Goal: Task Accomplishment & Management: Manage account settings

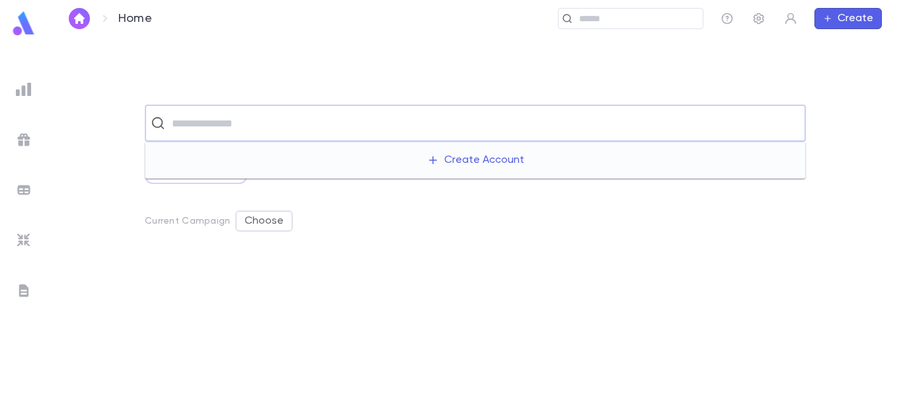
click at [438, 132] on input "text" at bounding box center [484, 122] width 632 height 25
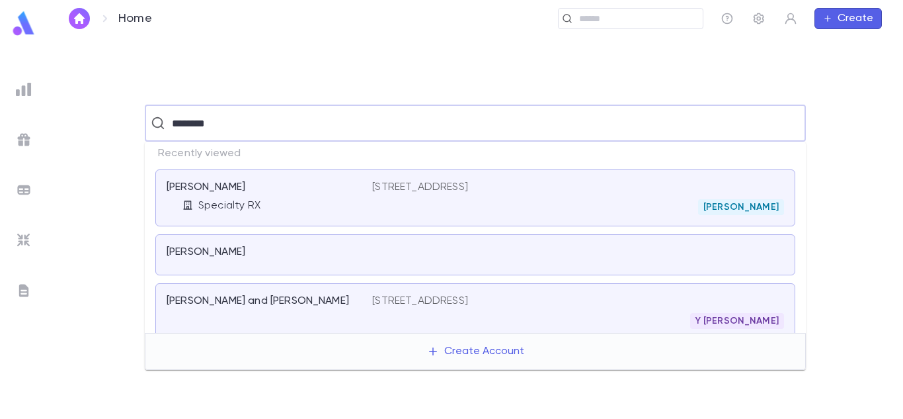
type input "*********"
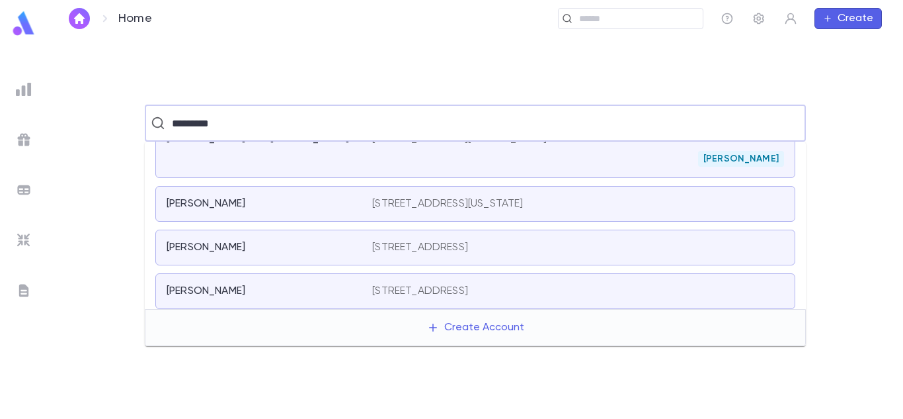
scroll to position [294, 0]
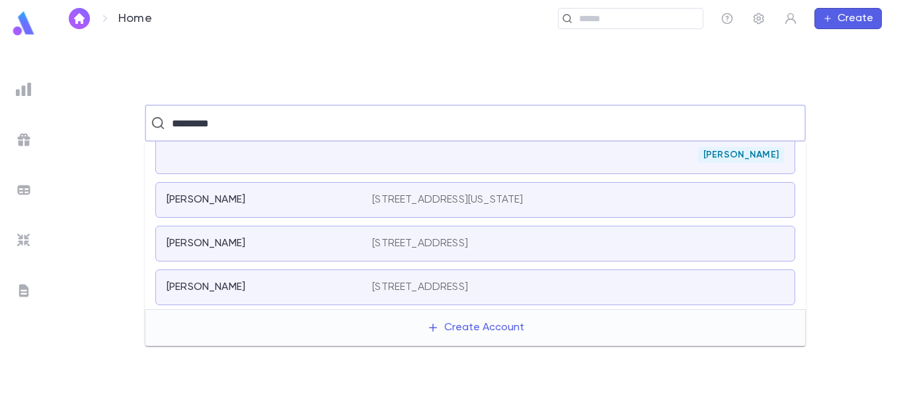
click at [482, 202] on p "[STREET_ADDRESS][US_STATE]" at bounding box center [447, 199] width 151 height 13
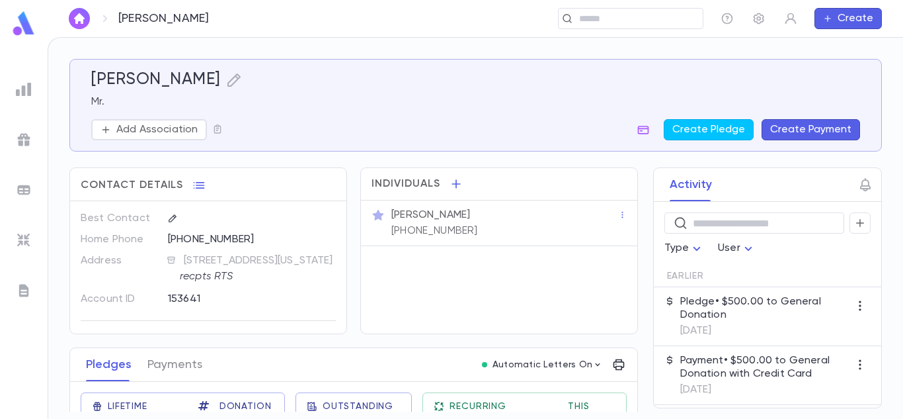
click at [774, 310] on p "Pledge • $500.00 to General Donation" at bounding box center [765, 308] width 169 height 26
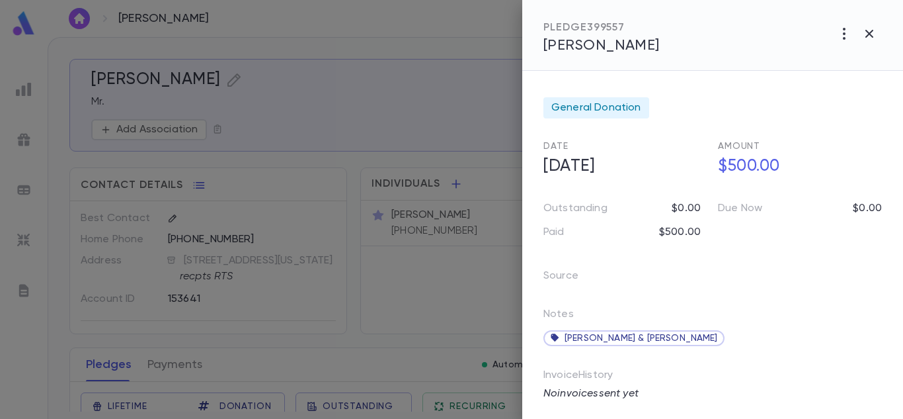
click at [897, 372] on div "General Donation Date [DATE] Amount $500.00 Outstanding $0.00 Due Now $0.00 Pai…" at bounding box center [712, 245] width 381 height 348
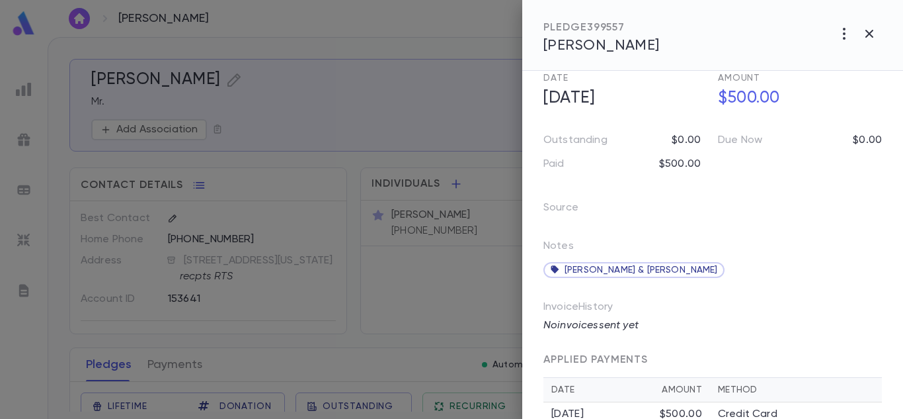
scroll to position [97, 0]
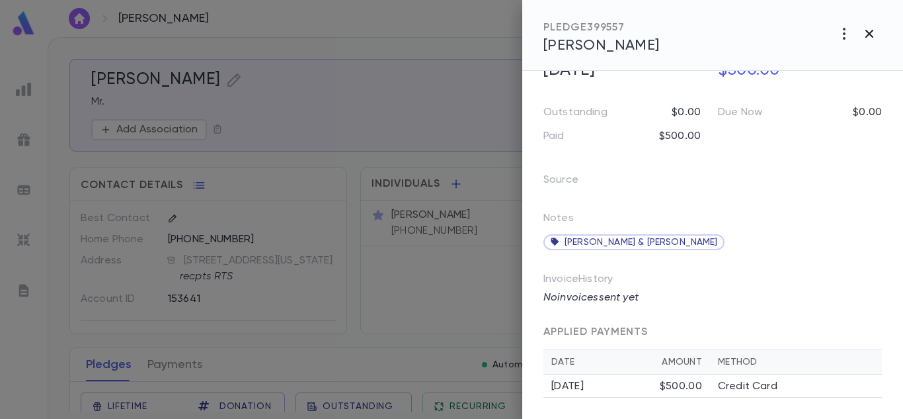
click at [874, 35] on icon "button" at bounding box center [870, 34] width 16 height 16
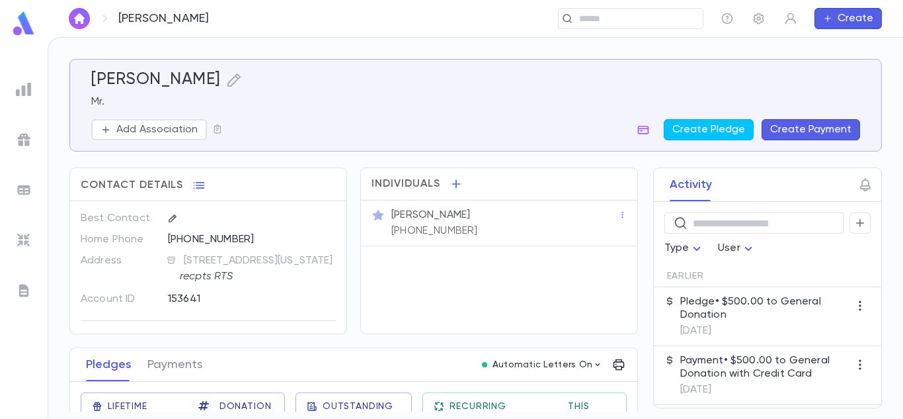
click at [882, 218] on div "Activity ​ Type User Earlier Pledge • $500.00 to General Donation [DATE] Paymen…" at bounding box center [767, 287] width 229 height 241
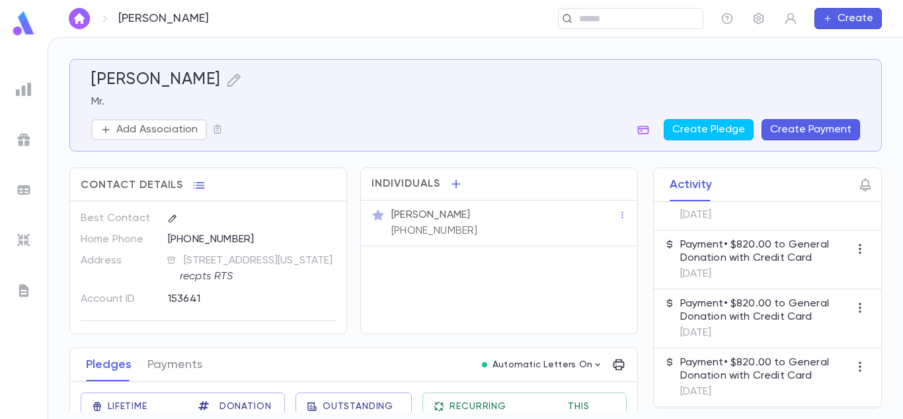
scroll to position [179, 0]
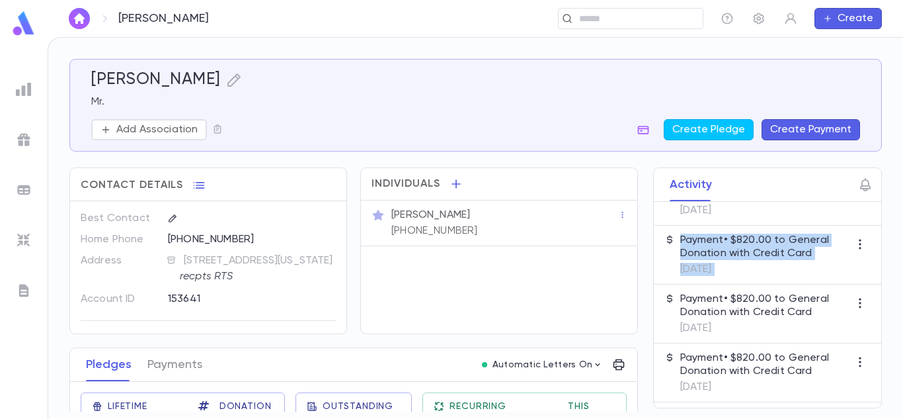
drag, startPoint x: 636, startPoint y: 279, endPoint x: 640, endPoint y: 313, distance: 34.6
click at [640, 313] on div "Activity ​ Type User Earlier Pledge • $500.00 to General Donation [DATE] Paymen…" at bounding box center [756, 287] width 253 height 241
click at [636, 322] on div "Activity ​ Type User Earlier Pledge • $500.00 to General Donation [DATE] Paymen…" at bounding box center [756, 287] width 253 height 241
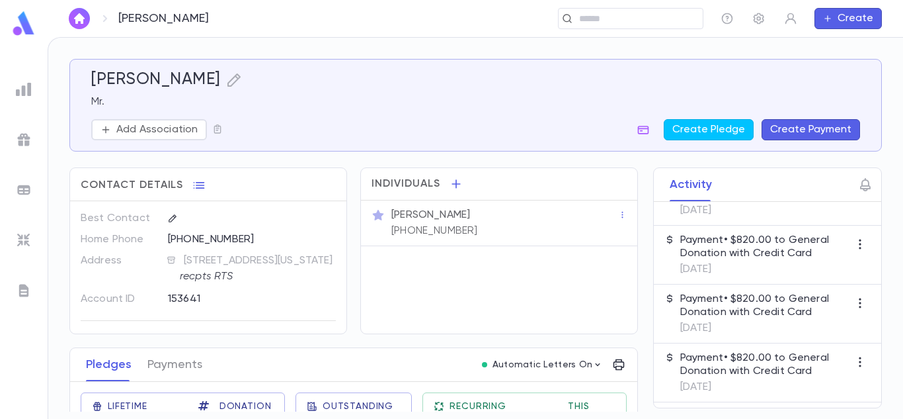
click at [331, 342] on div "Contact Details Best Contact Home Phone [PHONE_NUMBER] Address [STREET_ADDRESS]…" at bounding box center [353, 405] width 569 height 477
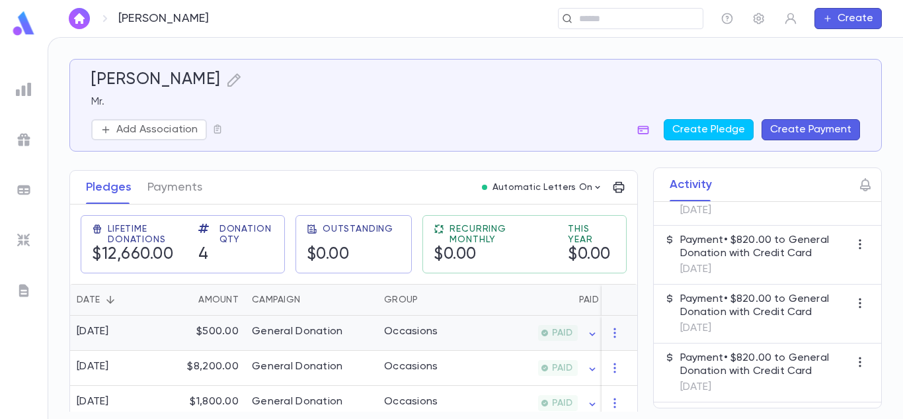
scroll to position [185, 0]
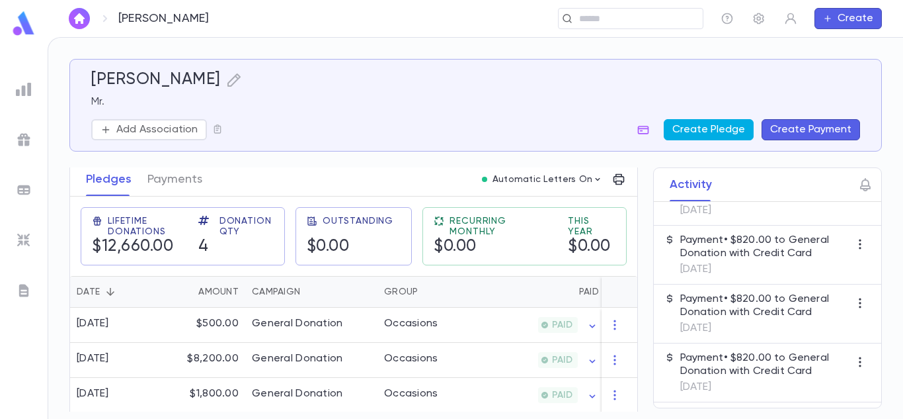
click at [725, 133] on button "Create Pledge" at bounding box center [709, 129] width 90 height 21
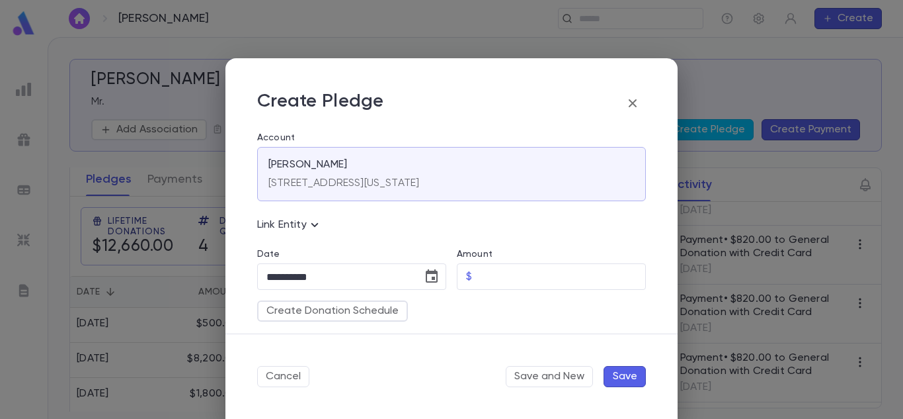
click at [585, 44] on div "**********" at bounding box center [451, 209] width 903 height 419
click at [626, 107] on icon "button" at bounding box center [633, 103] width 16 height 16
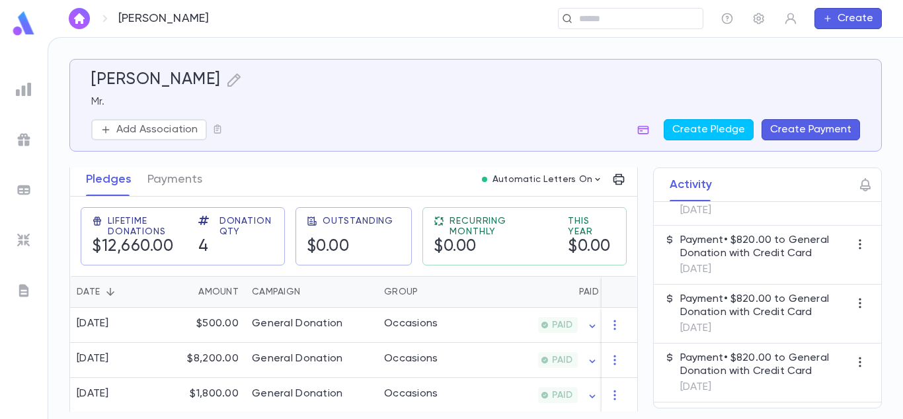
click at [895, 111] on div "[PERSON_NAME] Mr. Add Association Create Pledge Create Payment Contact Details …" at bounding box center [475, 228] width 855 height 381
click at [450, 159] on div "[PERSON_NAME] Mr. Add Association Create Pledge Create Payment Contact Details …" at bounding box center [475, 235] width 813 height 352
click at [372, 268] on div "Lifetime Donations $12,660.00 Donation Qty 4 Outstanding $0.00 Recurring Monthl…" at bounding box center [349, 231] width 578 height 90
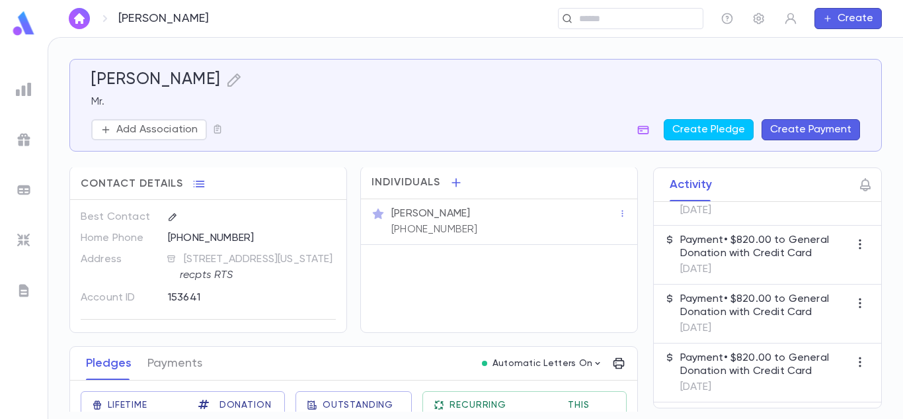
scroll to position [0, 0]
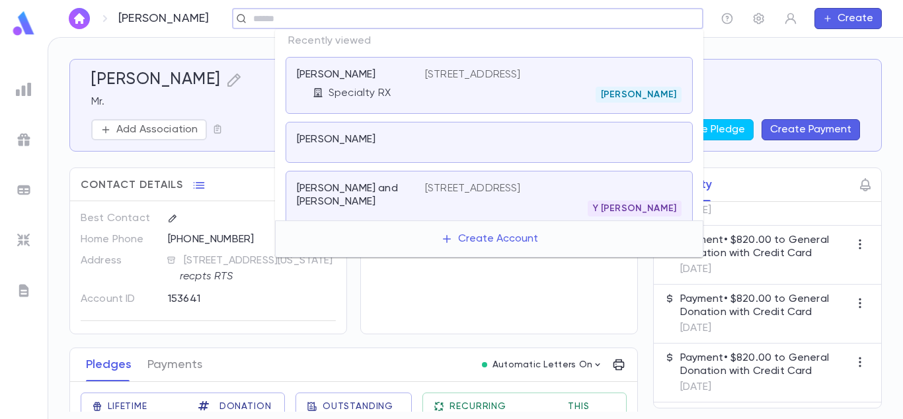
click at [665, 22] on input "text" at bounding box center [473, 19] width 448 height 13
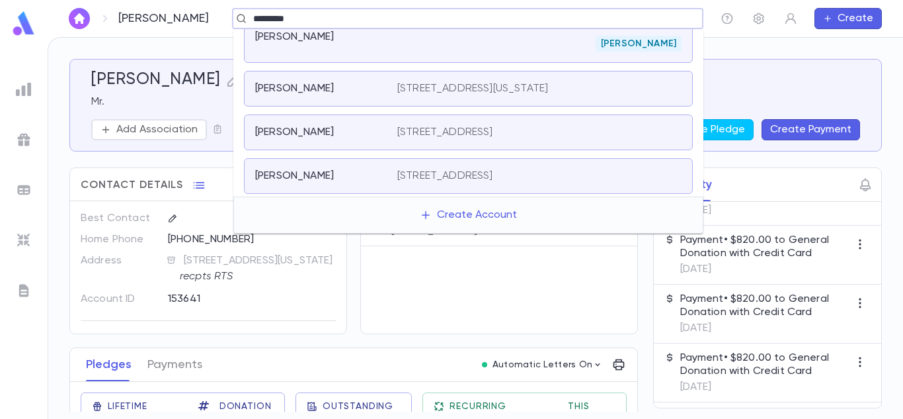
scroll to position [294, 0]
type input "*********"
